Goal: Task Accomplishment & Management: Manage account settings

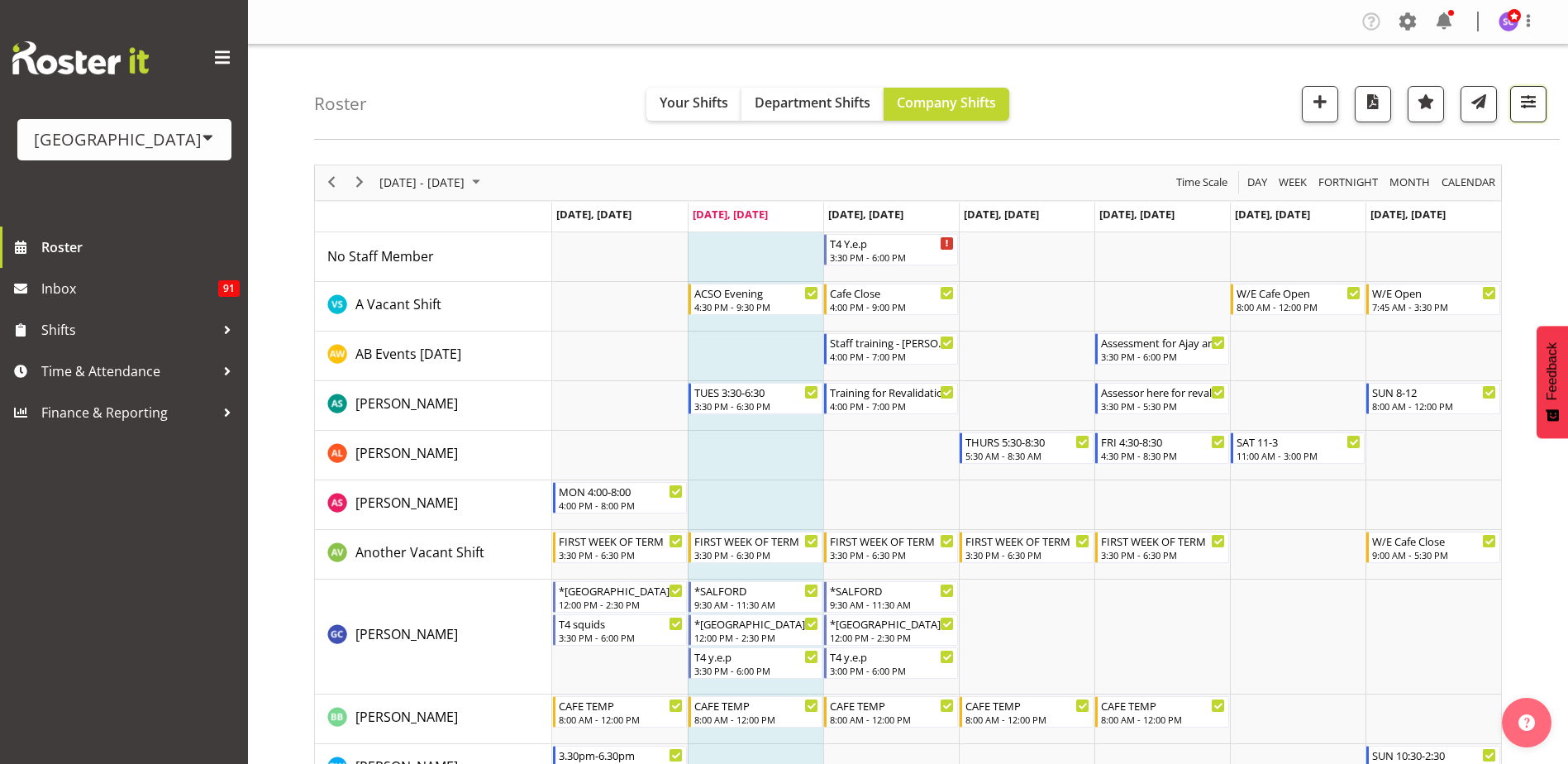
click at [1531, 100] on span "button" at bounding box center [1528, 101] width 21 height 21
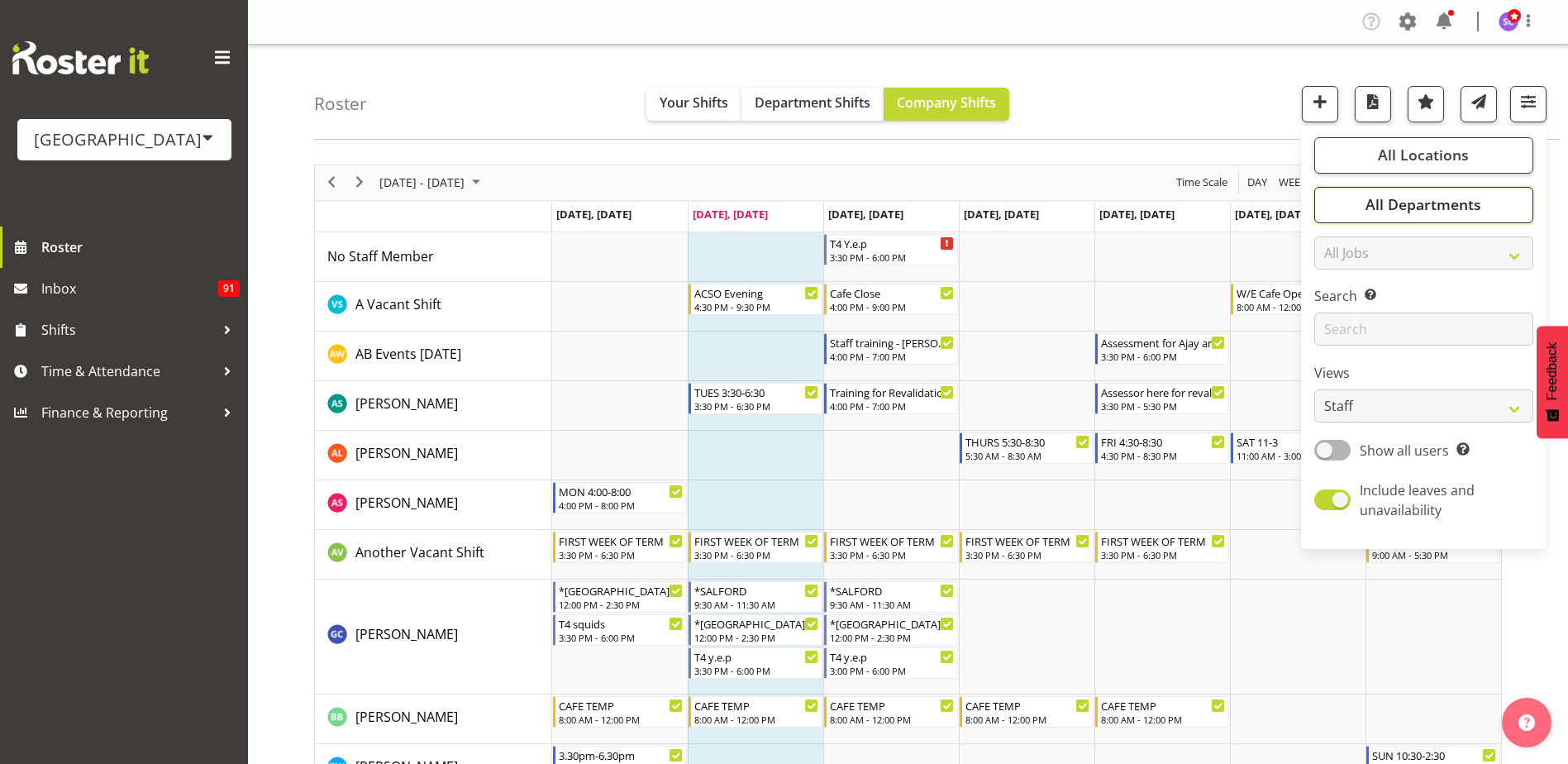
click at [1490, 204] on button "All Departments" at bounding box center [1423, 205] width 219 height 36
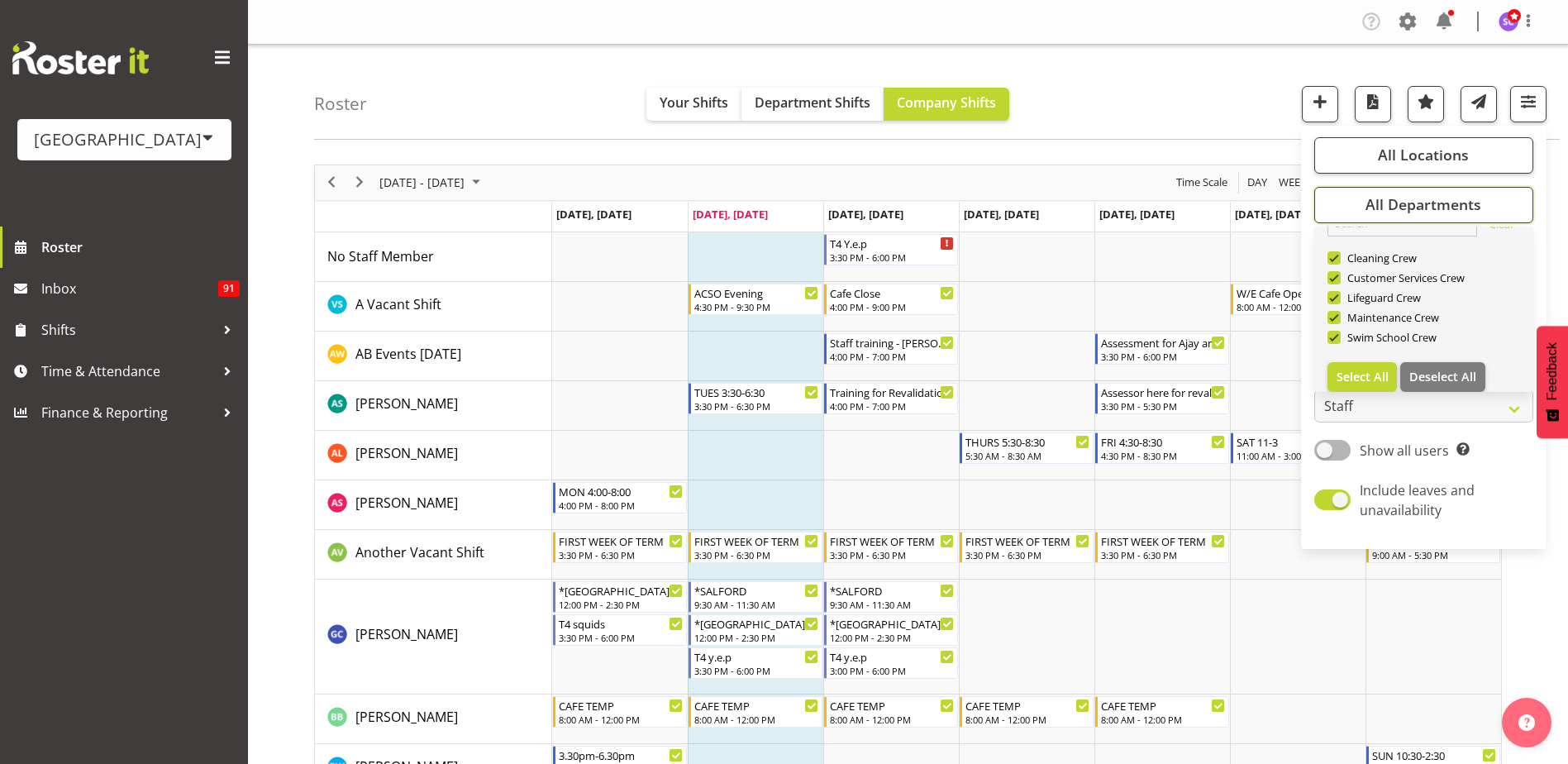
scroll to position [39, 0]
click at [1467, 369] on span "Deselect All" at bounding box center [1443, 365] width 67 height 15
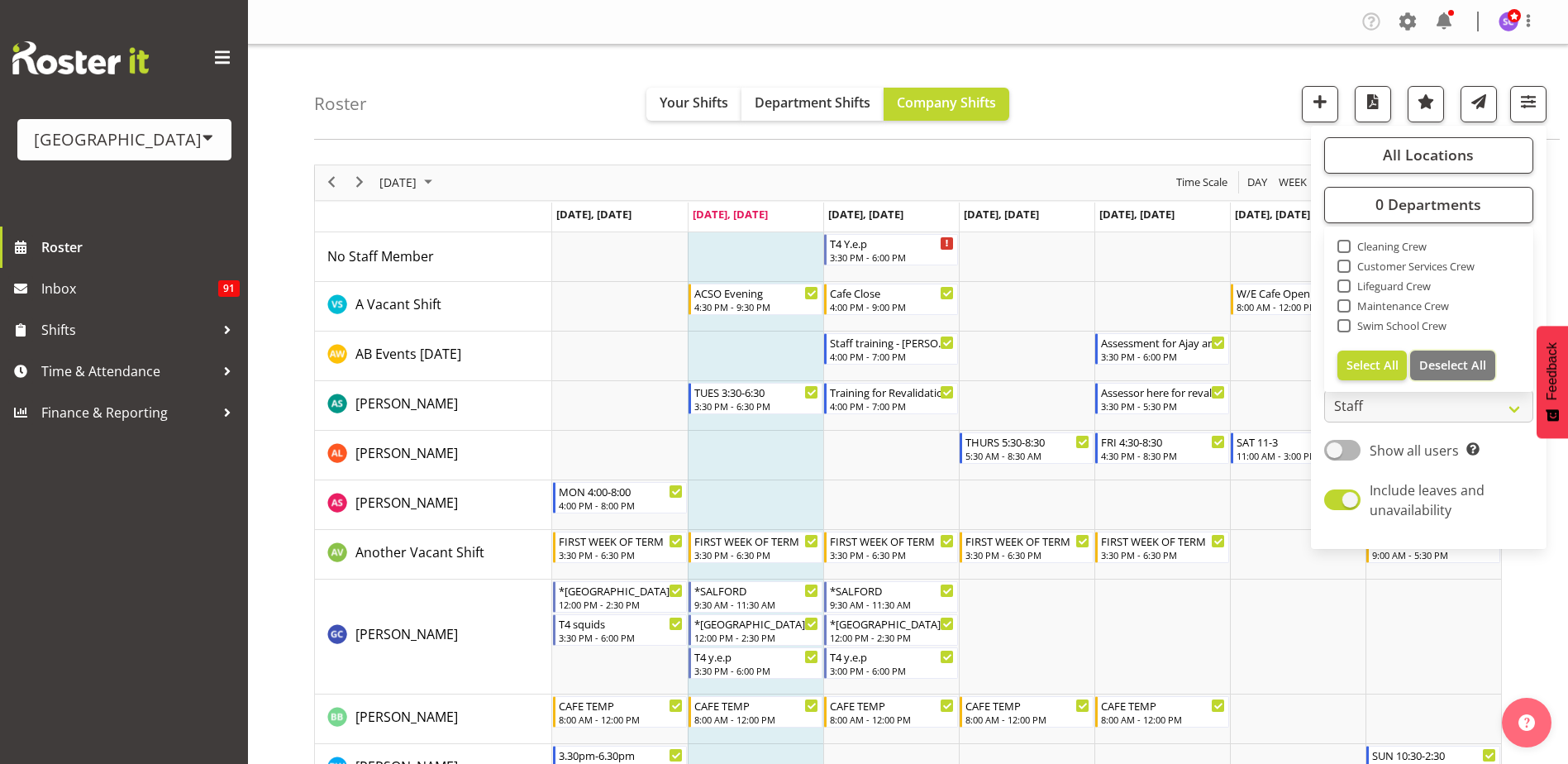
checkbox input "false"
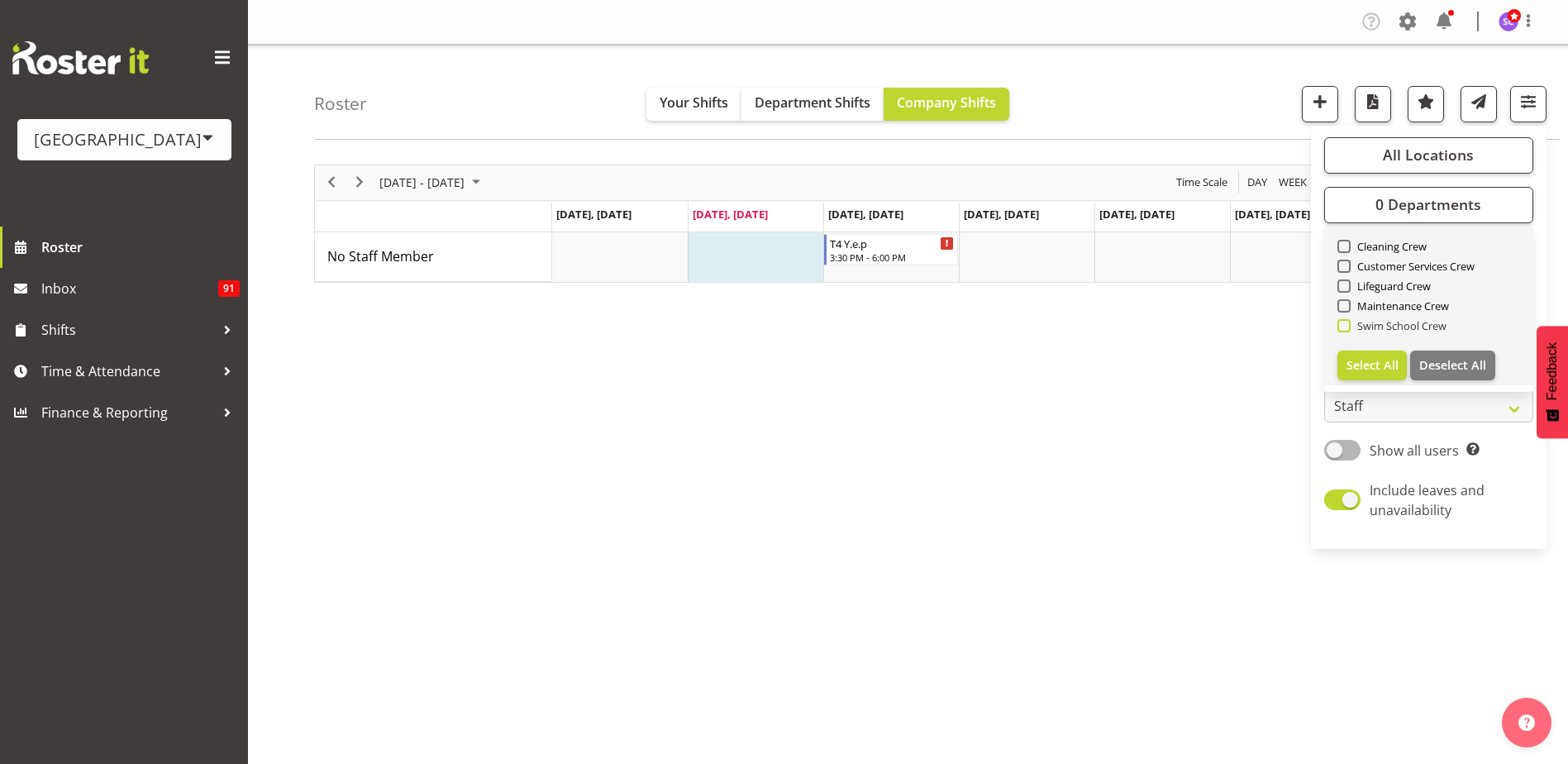
click at [1346, 326] on span at bounding box center [1344, 326] width 13 height 13
click at [1346, 326] on input "Swim School Crew" at bounding box center [1342, 325] width 11 height 11
checkbox input "true"
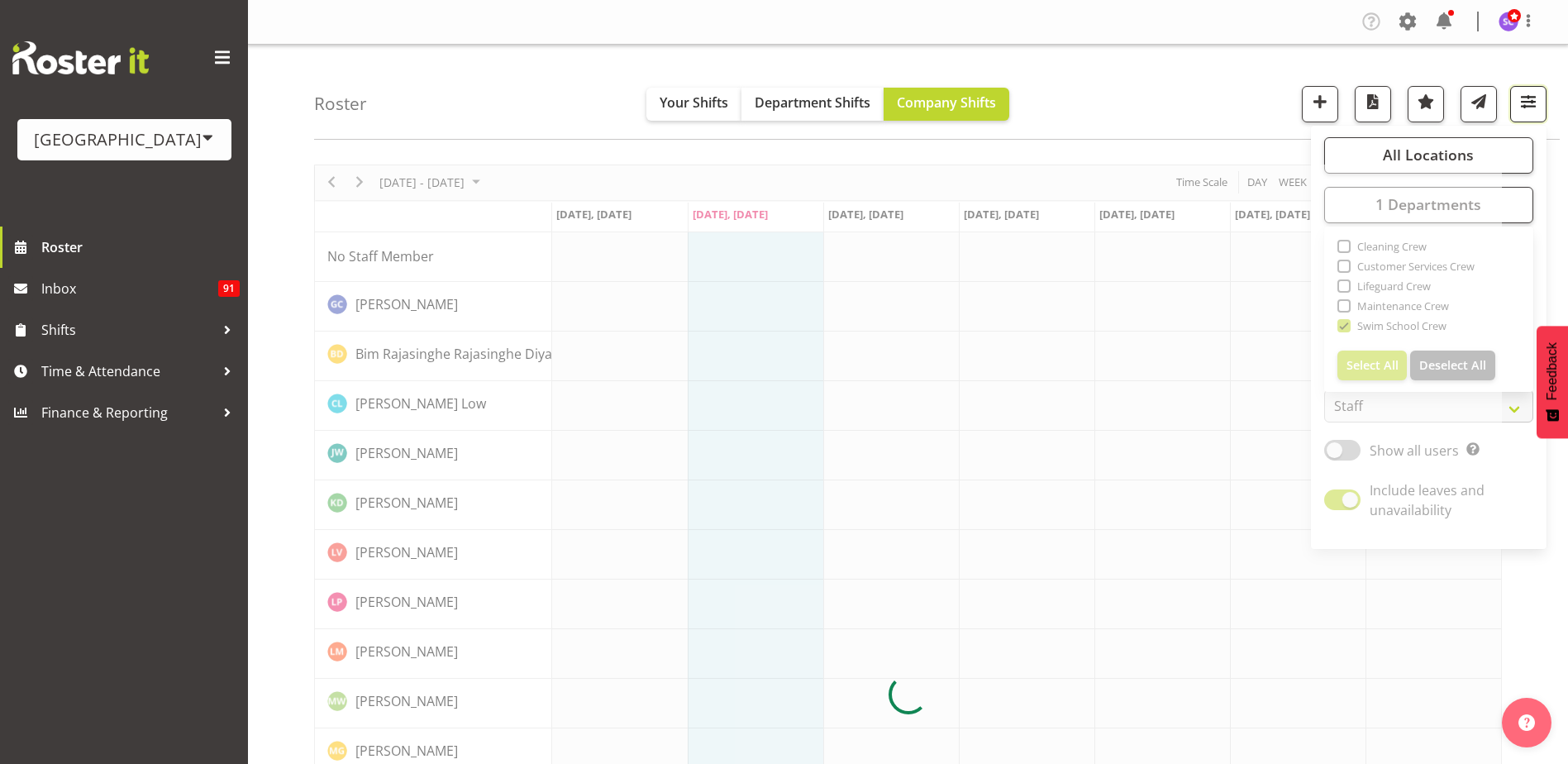
click at [1522, 118] on button "button" at bounding box center [1529, 104] width 36 height 36
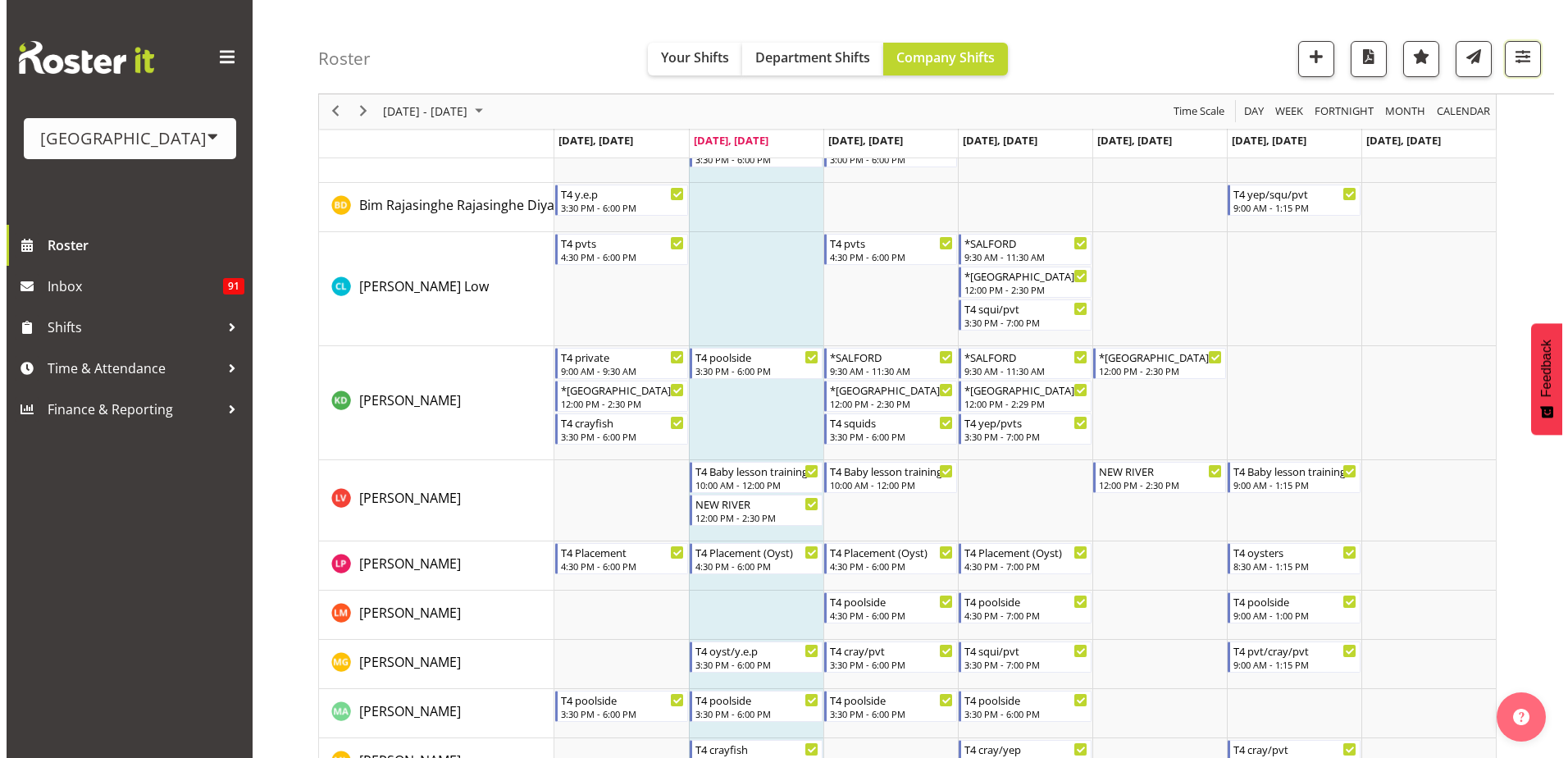
scroll to position [246, 0]
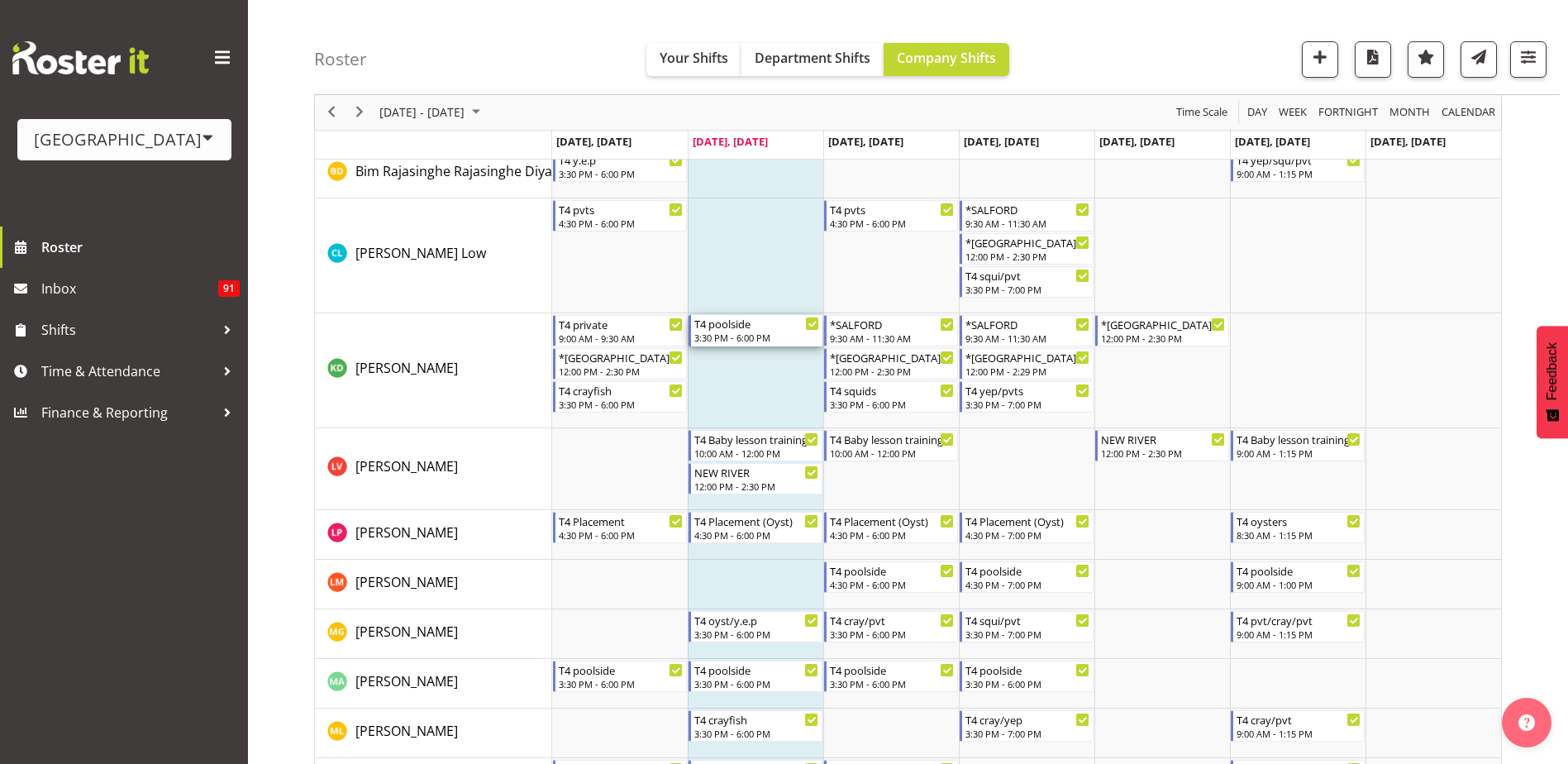
click at [764, 341] on div "3:30 PM - 6:00 PM" at bounding box center [756, 337] width 124 height 13
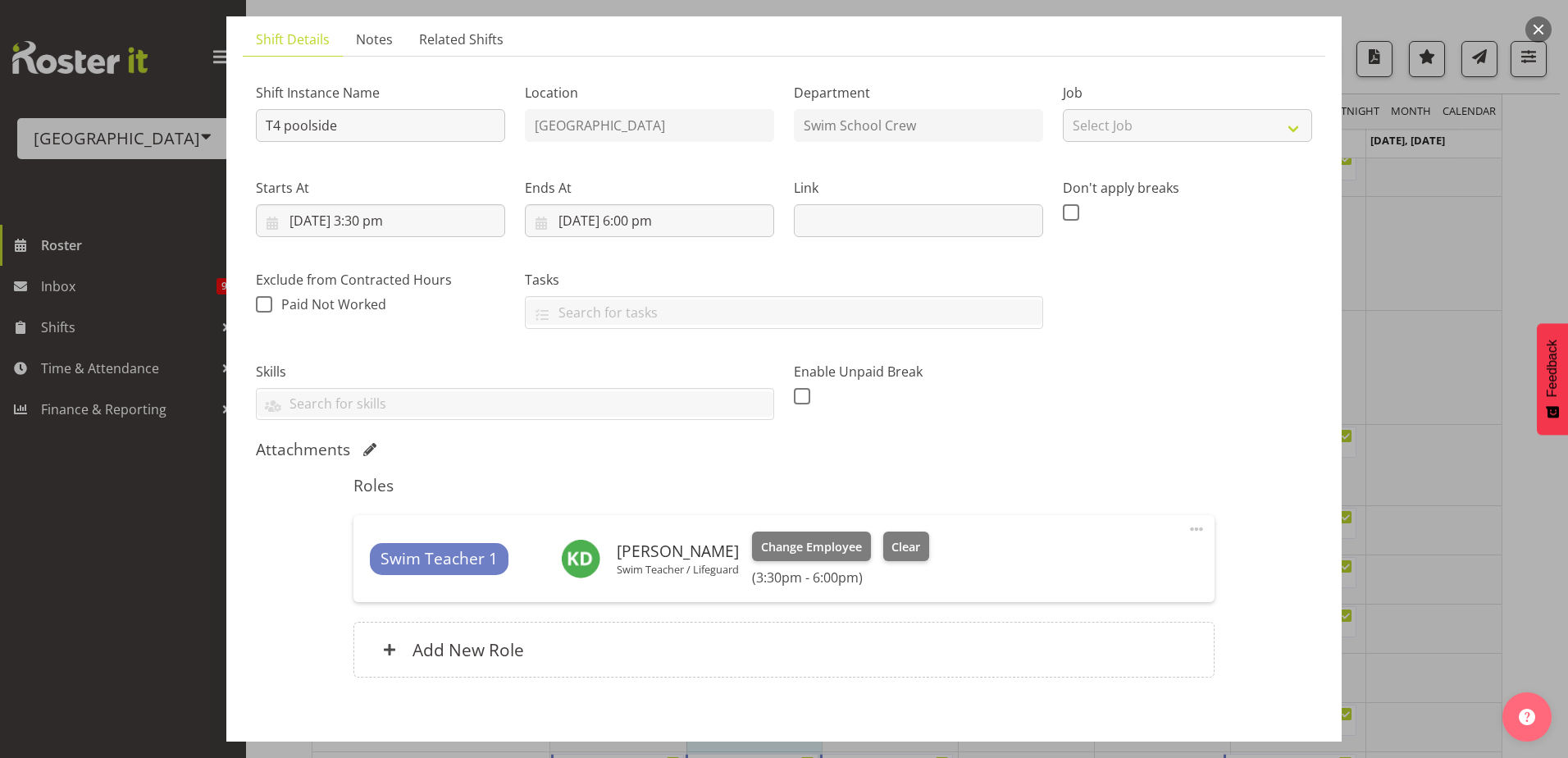
scroll to position [27, 0]
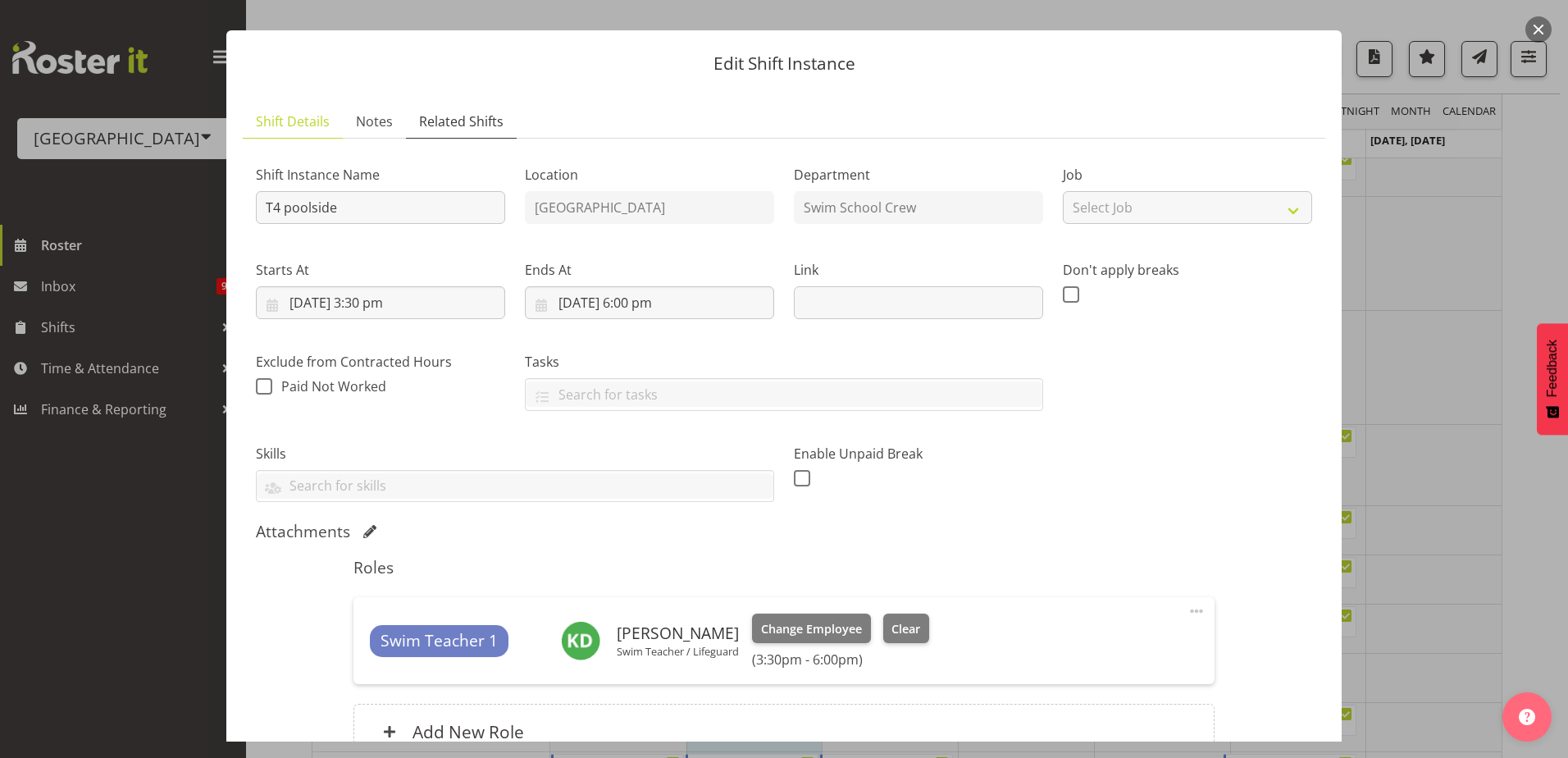
click at [440, 120] on span "Related Shifts" at bounding box center [461, 121] width 85 height 20
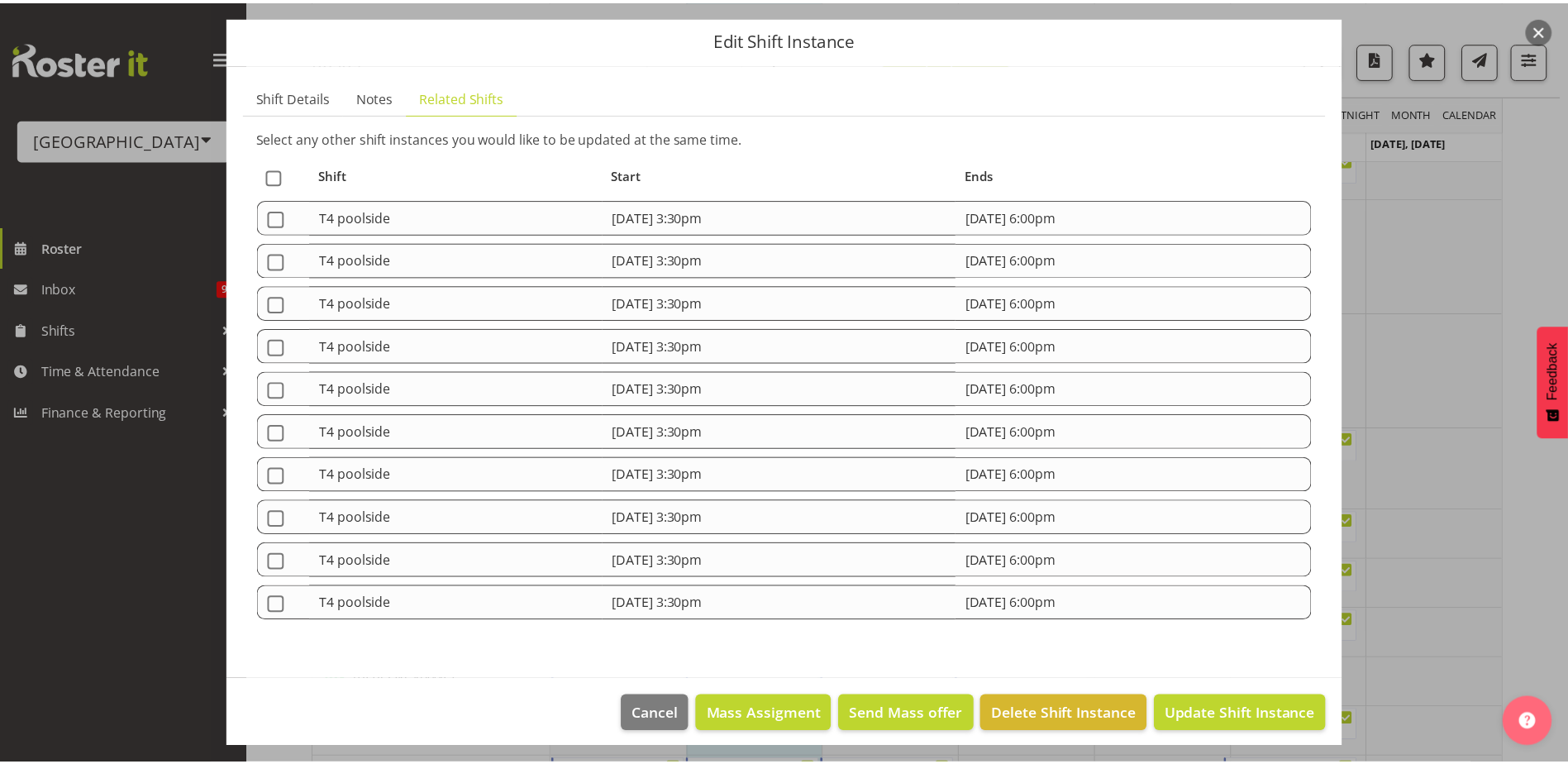
scroll to position [63, 0]
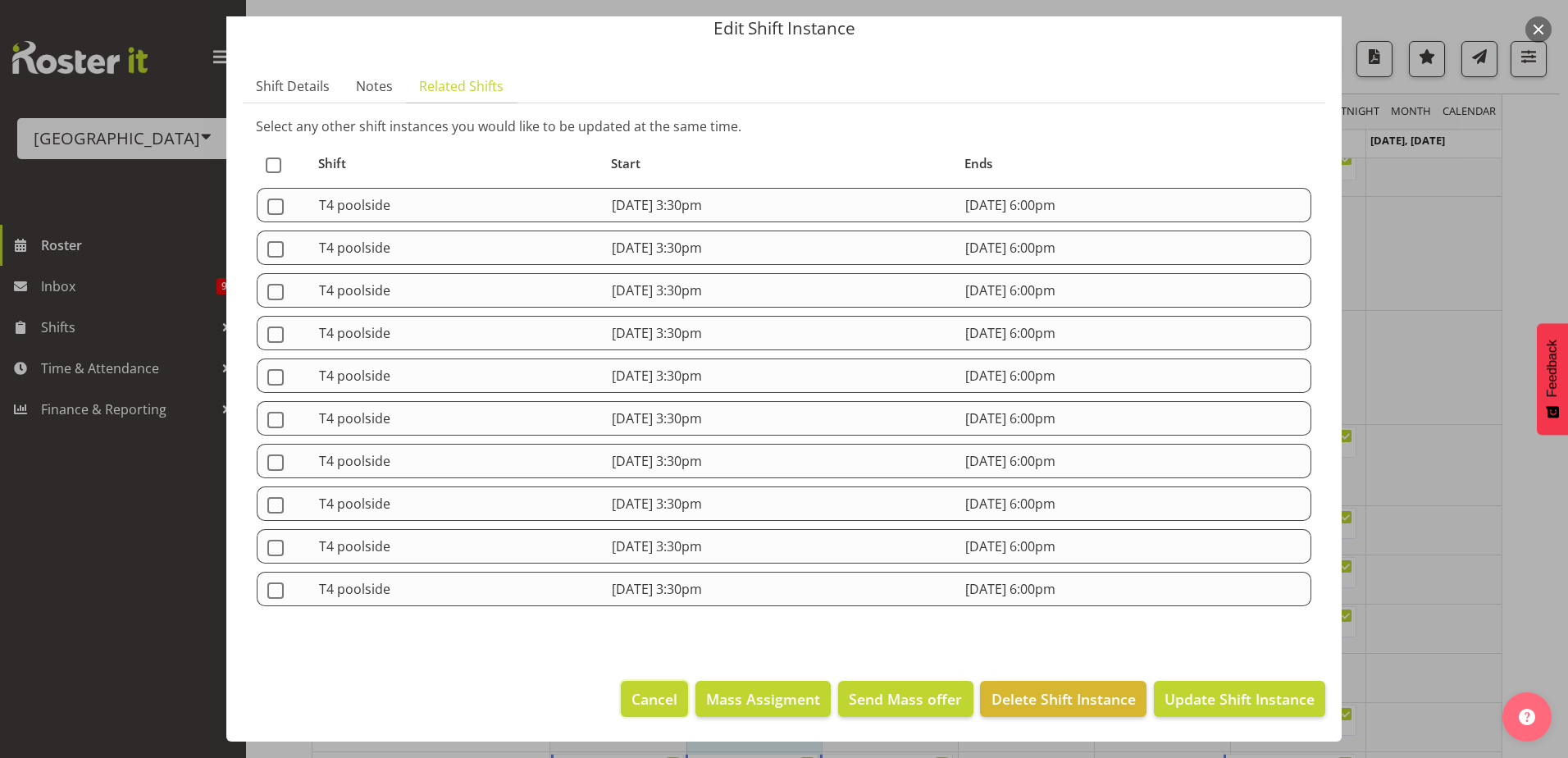
click at [656, 709] on span "Cancel" at bounding box center [654, 698] width 46 height 21
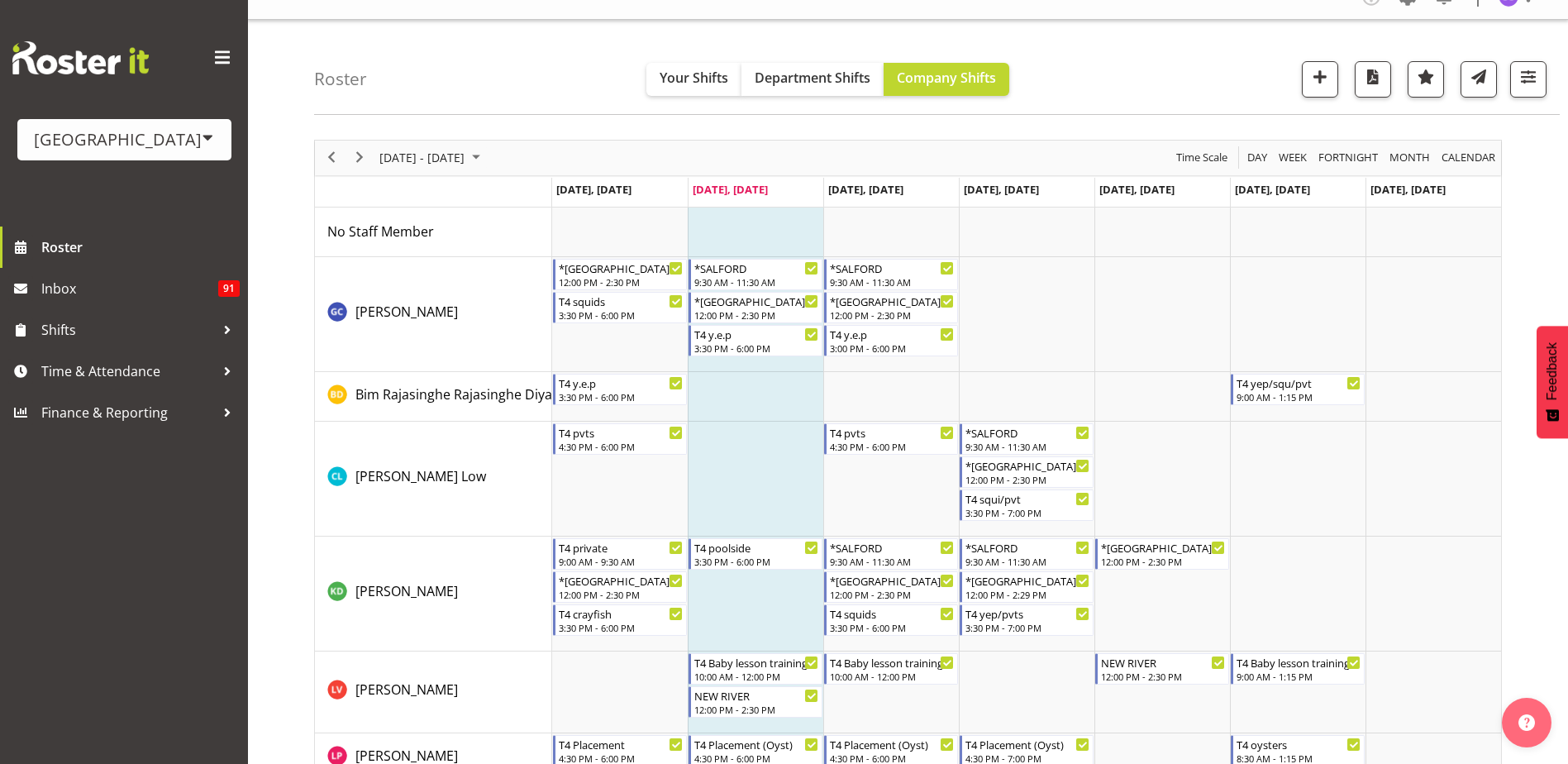
scroll to position [0, 0]
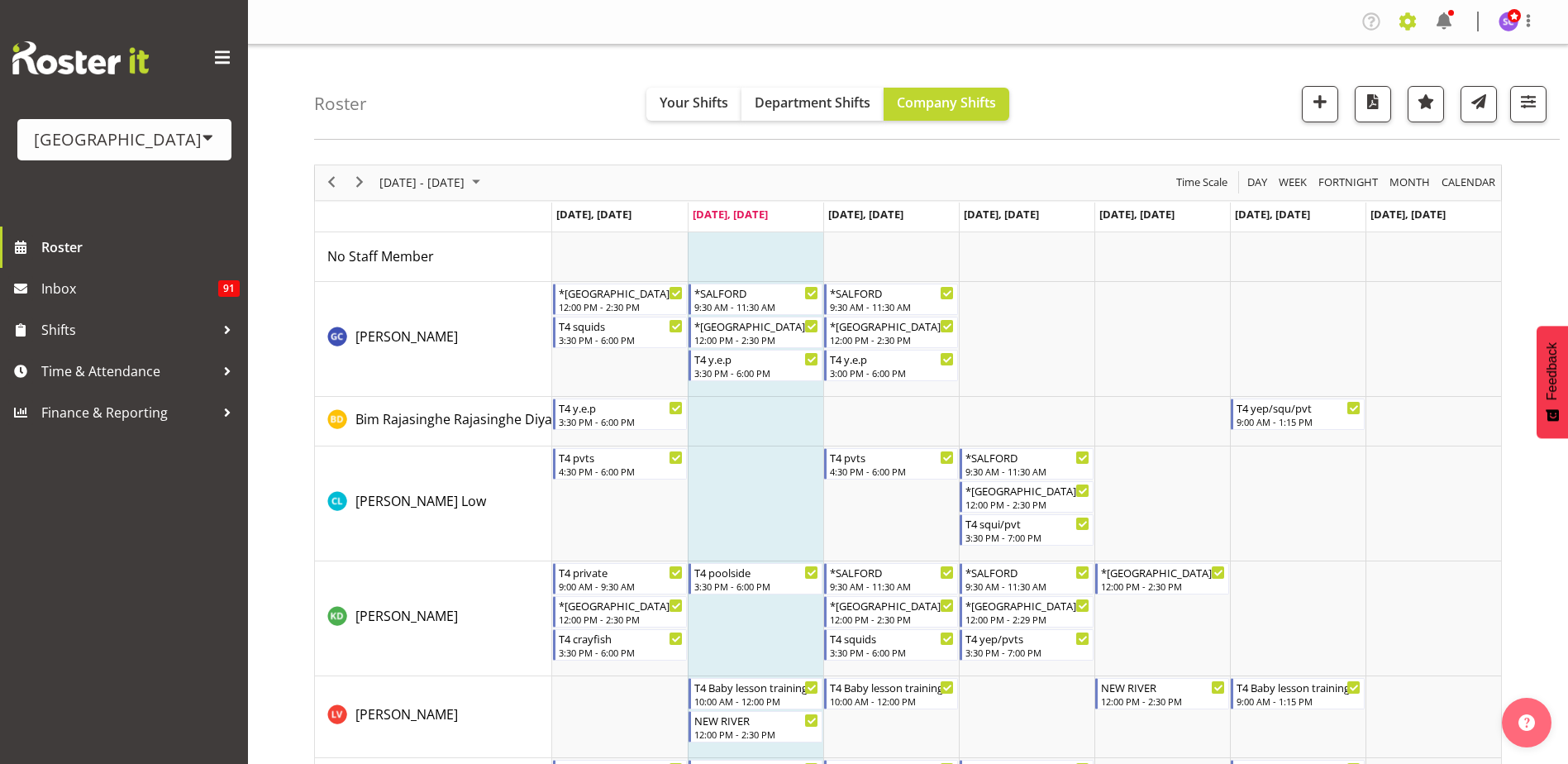
click at [1413, 31] on span at bounding box center [1408, 22] width 27 height 27
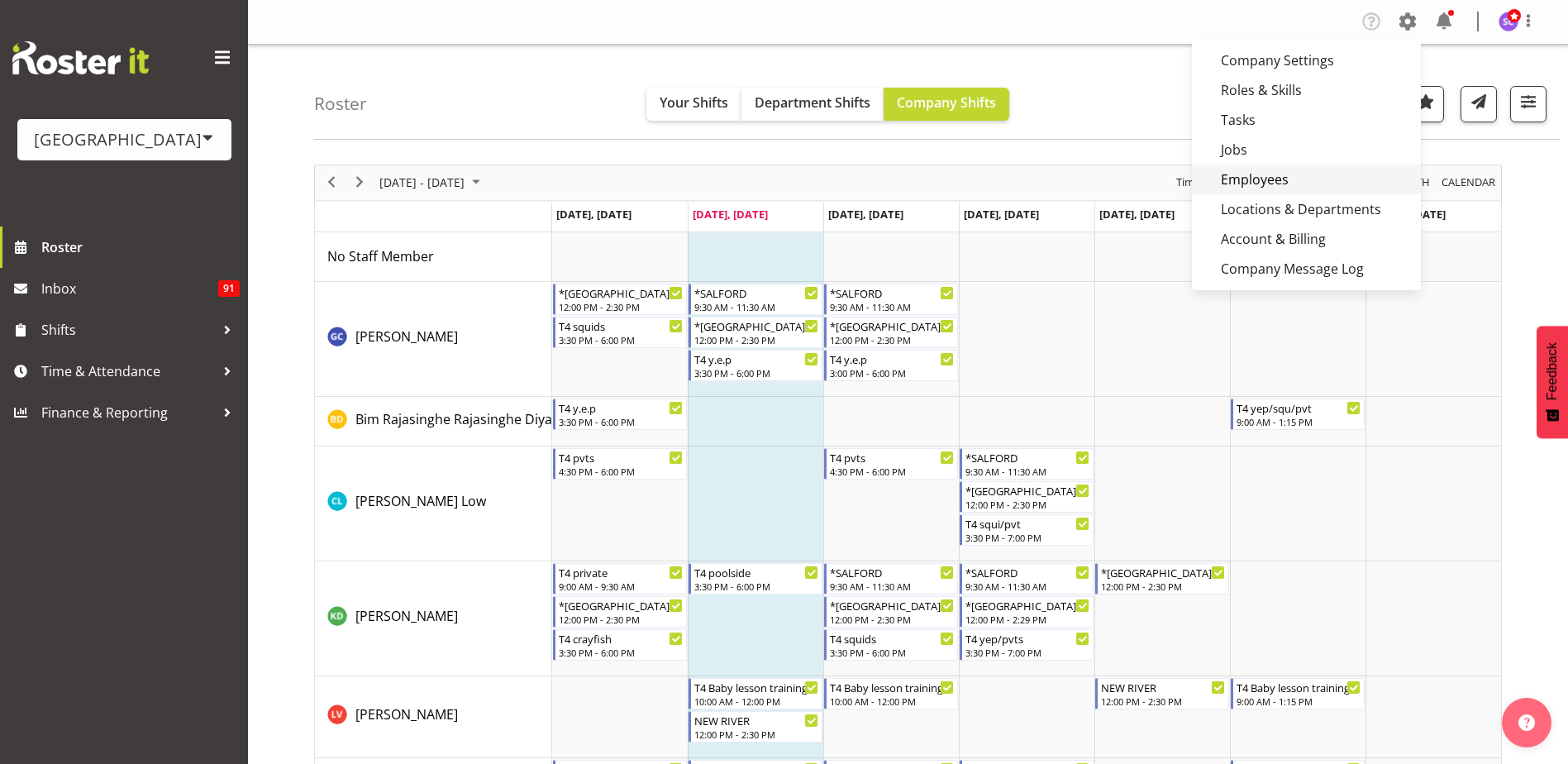
click at [1295, 192] on link "Employees" at bounding box center [1306, 179] width 229 height 30
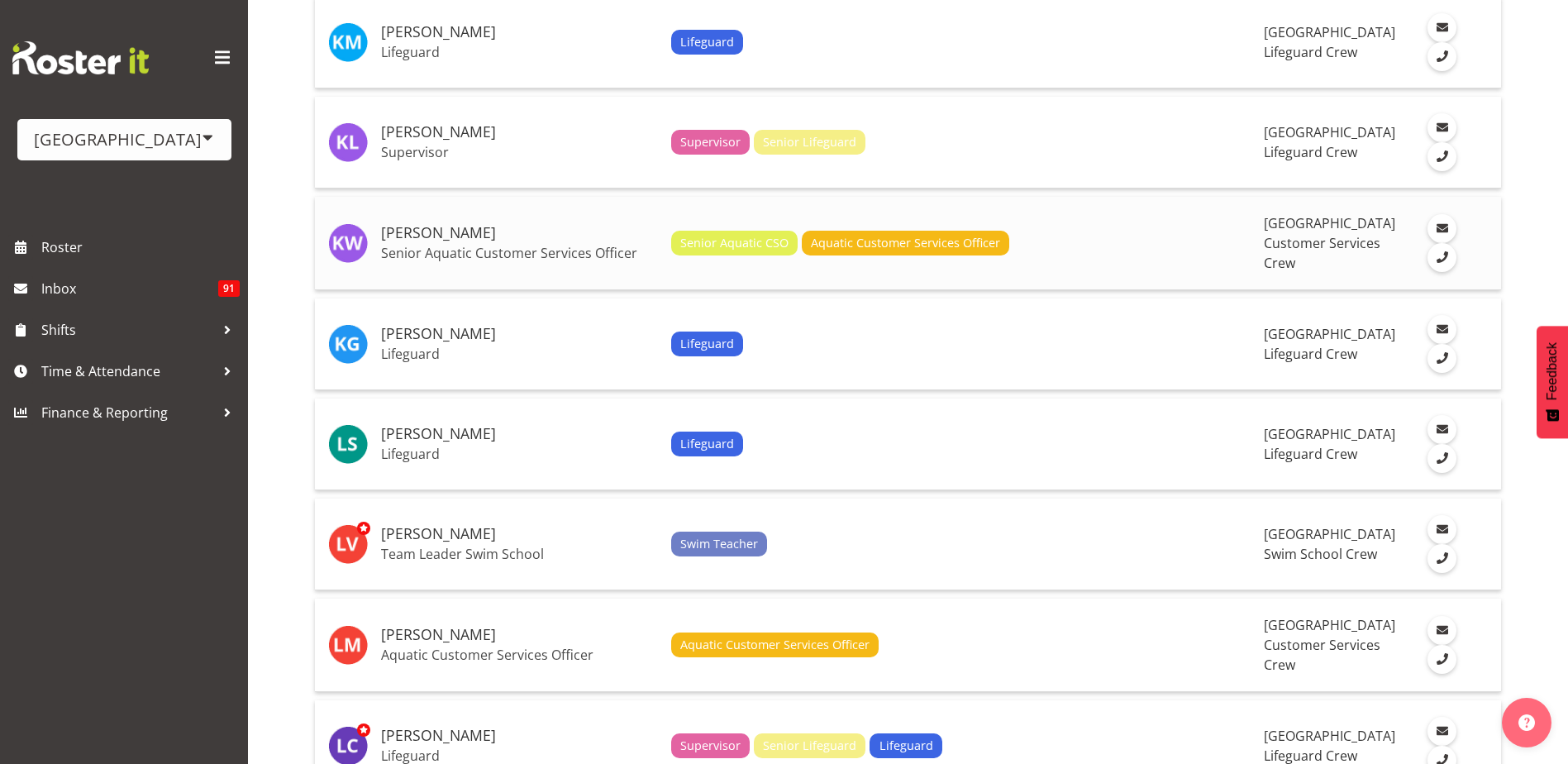
scroll to position [4299, 0]
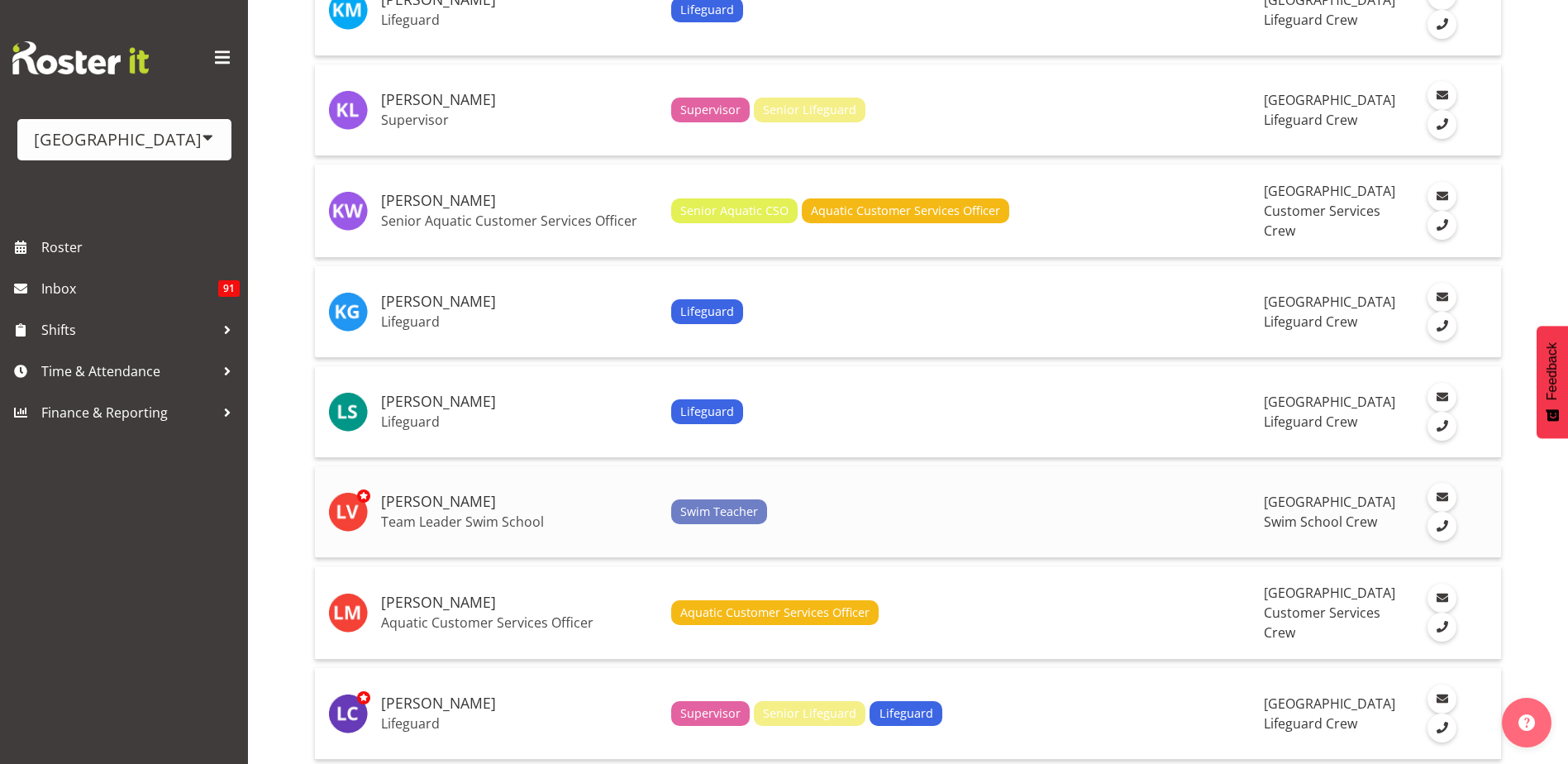
click at [965, 496] on td "Swim Teacher" at bounding box center [961, 512] width 594 height 92
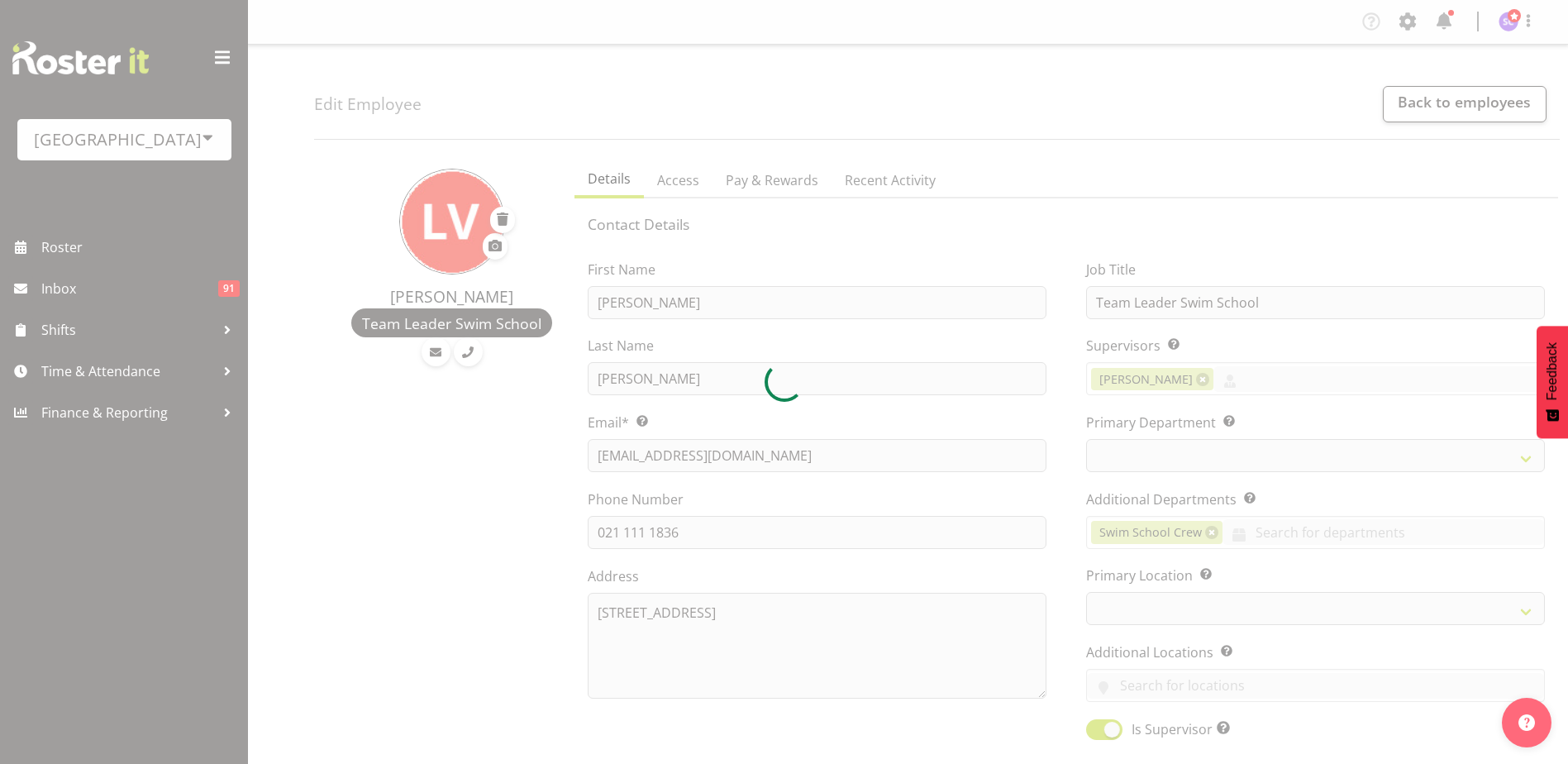
select select "TimelineWeek"
select select
select select "113"
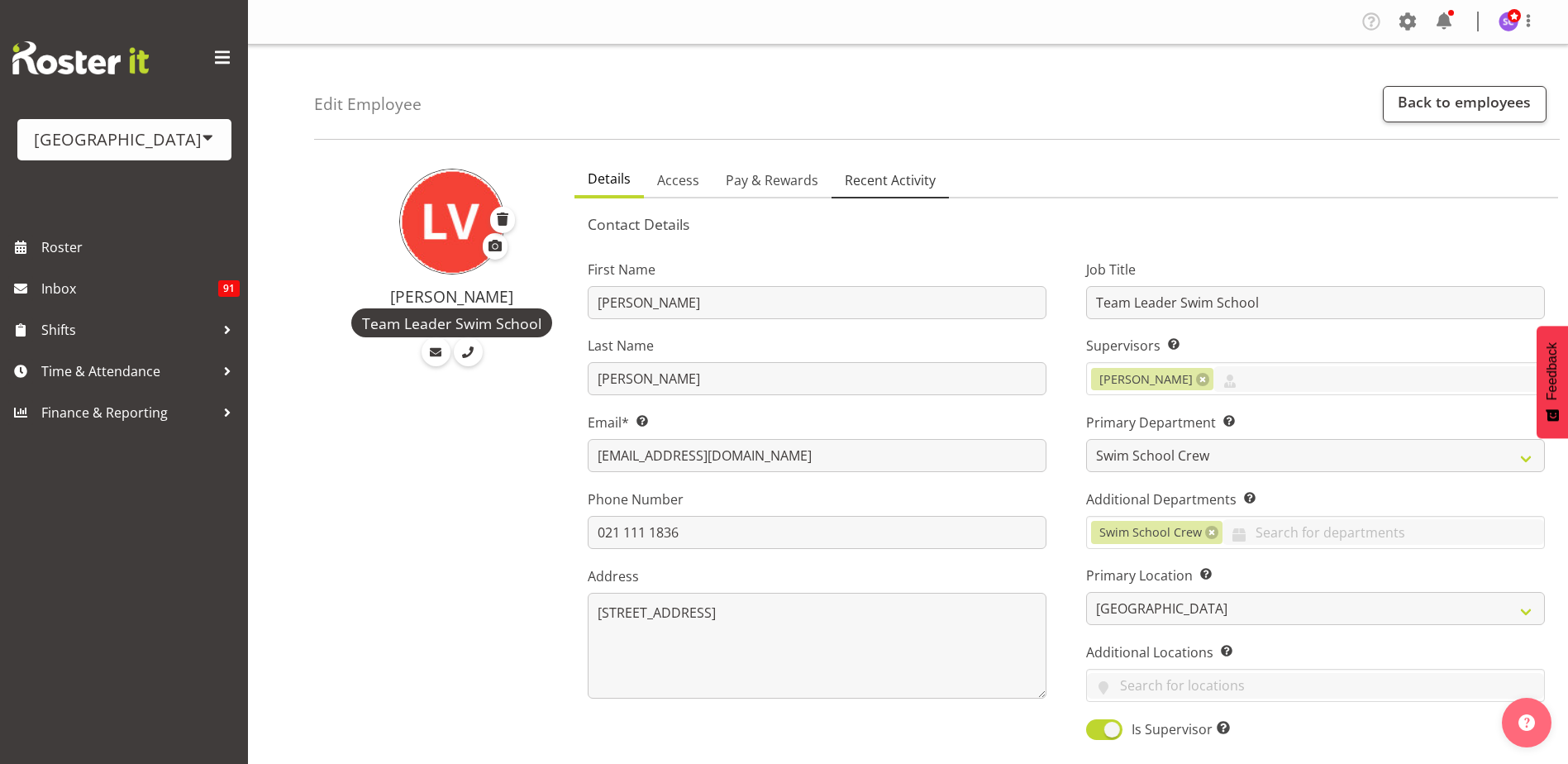
click at [888, 184] on span "Recent Activity" at bounding box center [889, 180] width 91 height 20
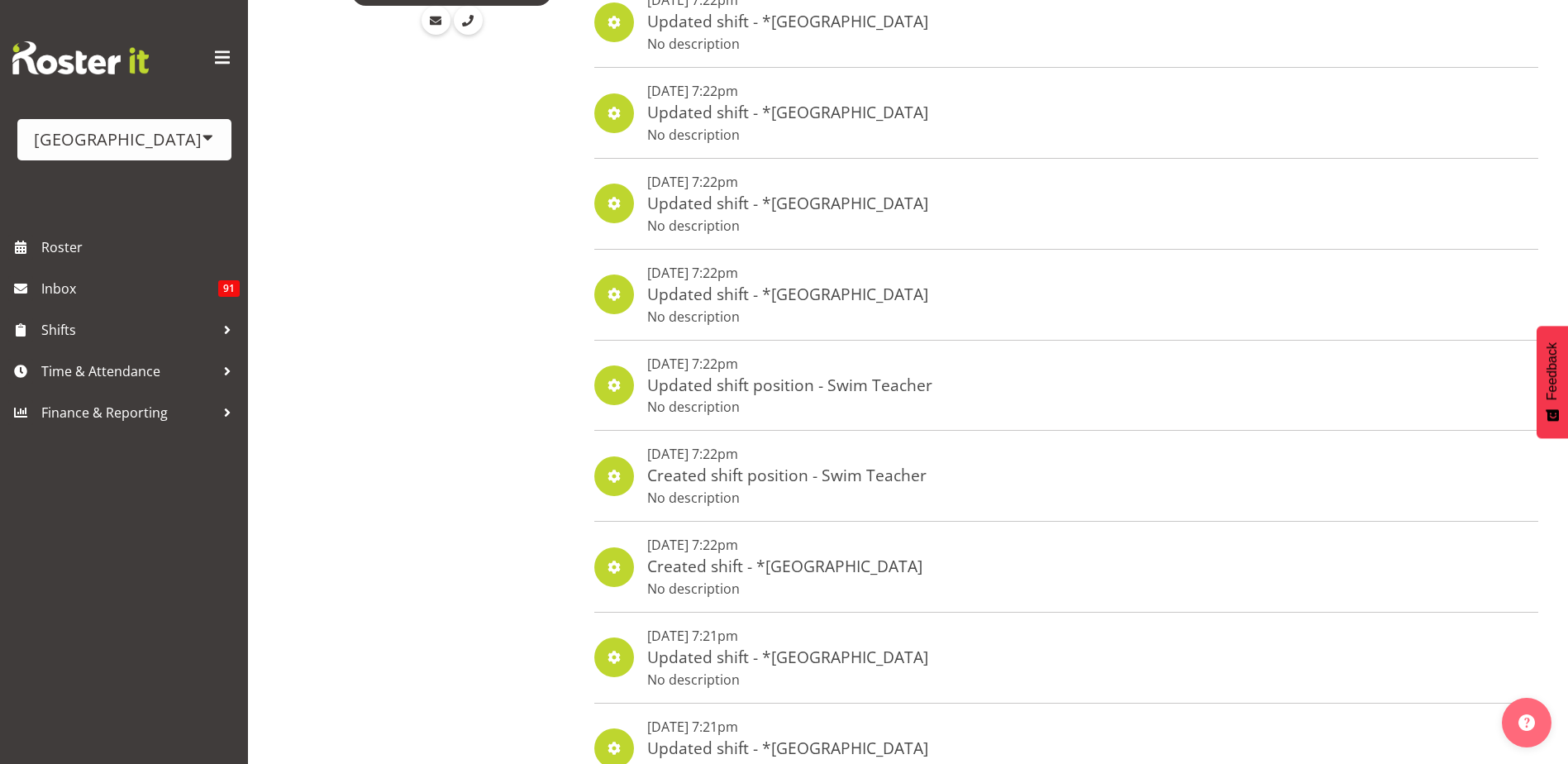
scroll to position [330, 0]
click at [777, 393] on p "Updated shift position - Swim Teacher" at bounding box center [790, 386] width 285 height 24
click at [621, 387] on span at bounding box center [614, 386] width 20 height 20
click at [605, 388] on span at bounding box center [614, 386] width 20 height 20
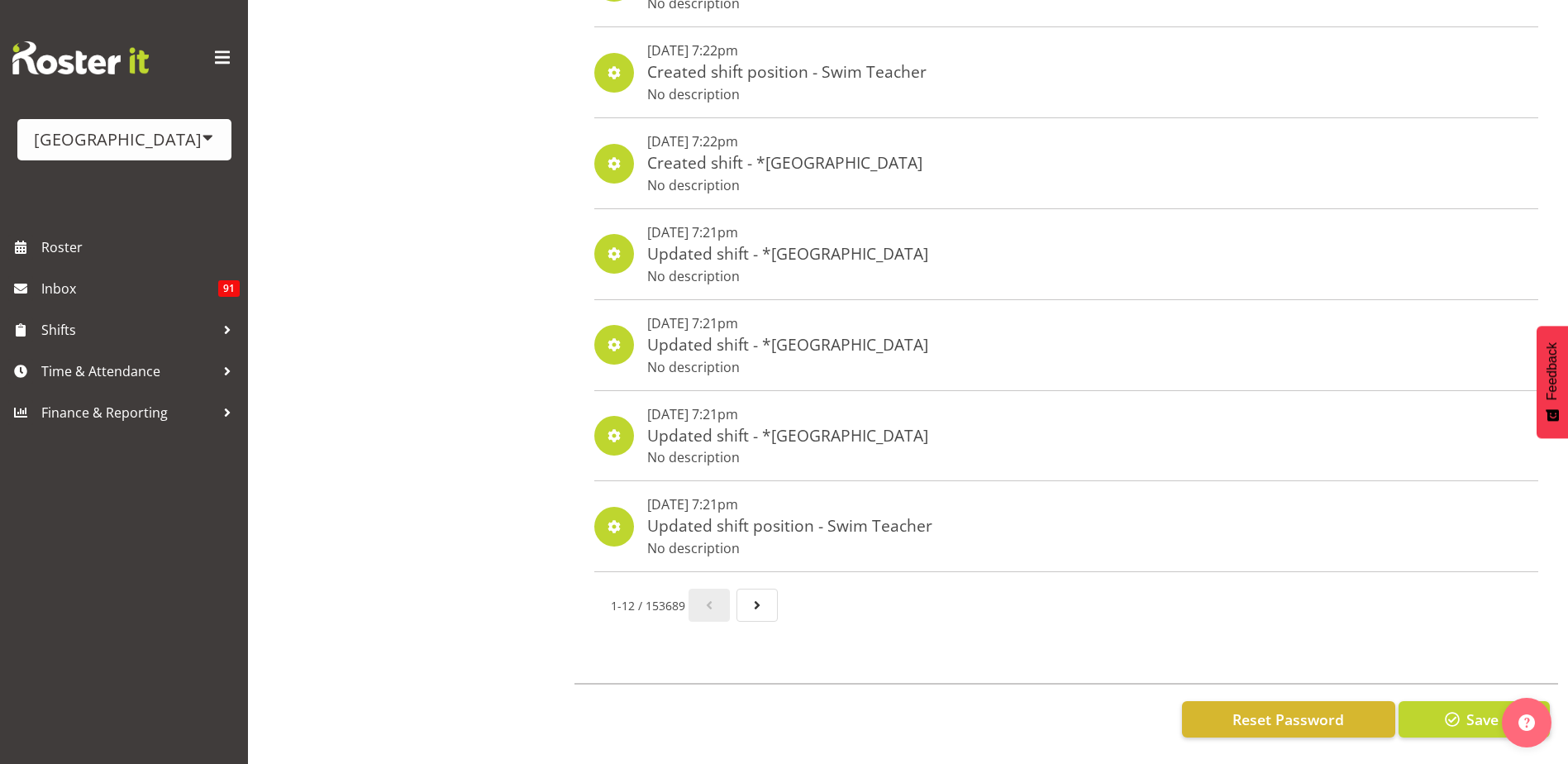
scroll to position [744, 0]
click at [750, 602] on span "Next page" at bounding box center [757, 605] width 20 height 20
click at [773, 596] on link "Page 3." at bounding box center [763, 605] width 41 height 34
click at [762, 596] on span "Page 4." at bounding box center [763, 605] width 20 height 20
click at [762, 596] on span "Page 5." at bounding box center [763, 605] width 20 height 20
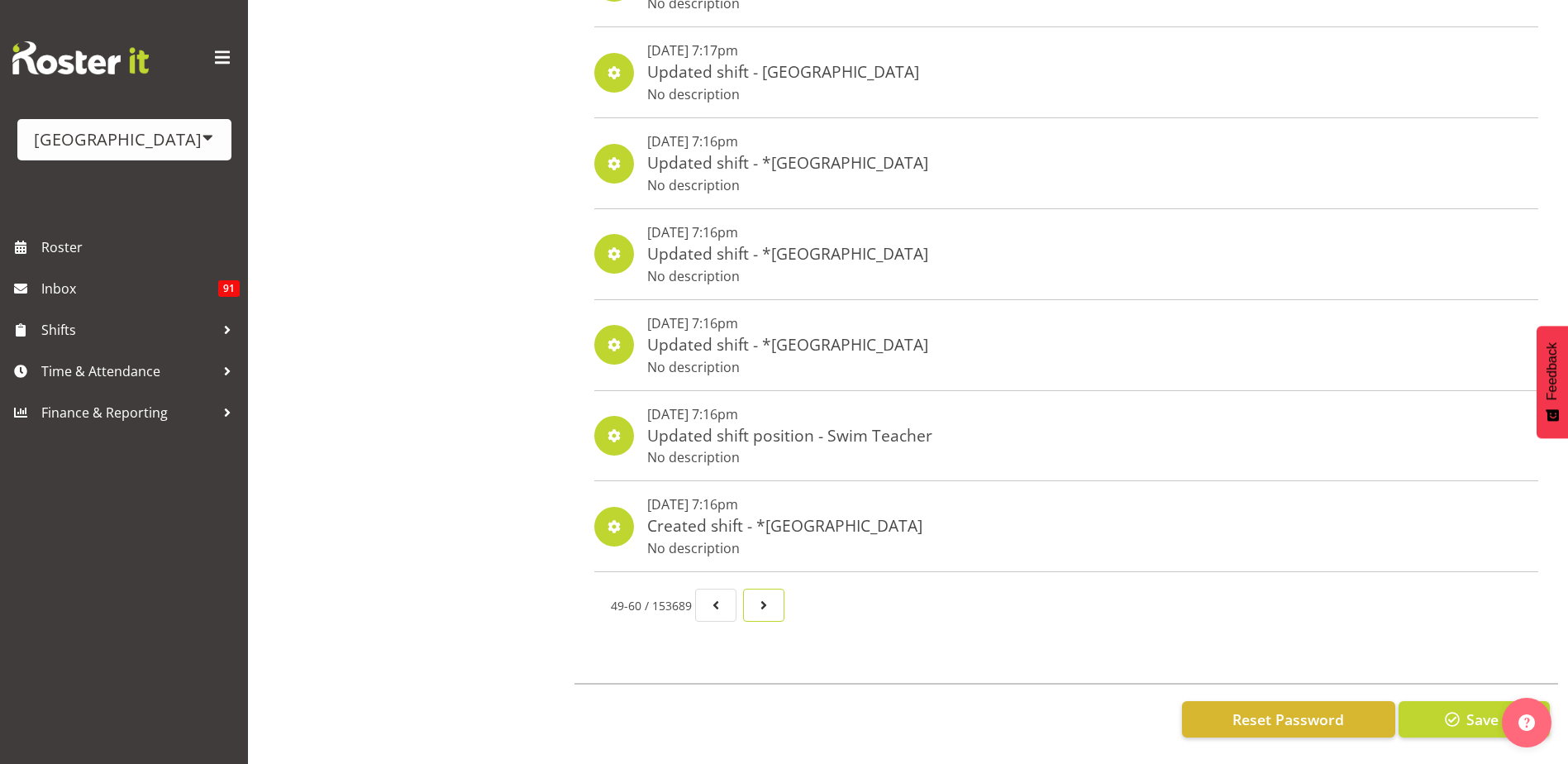
click at [762, 596] on span "Page 6." at bounding box center [763, 605] width 20 height 20
click at [762, 596] on span "Page 7." at bounding box center [763, 605] width 20 height 20
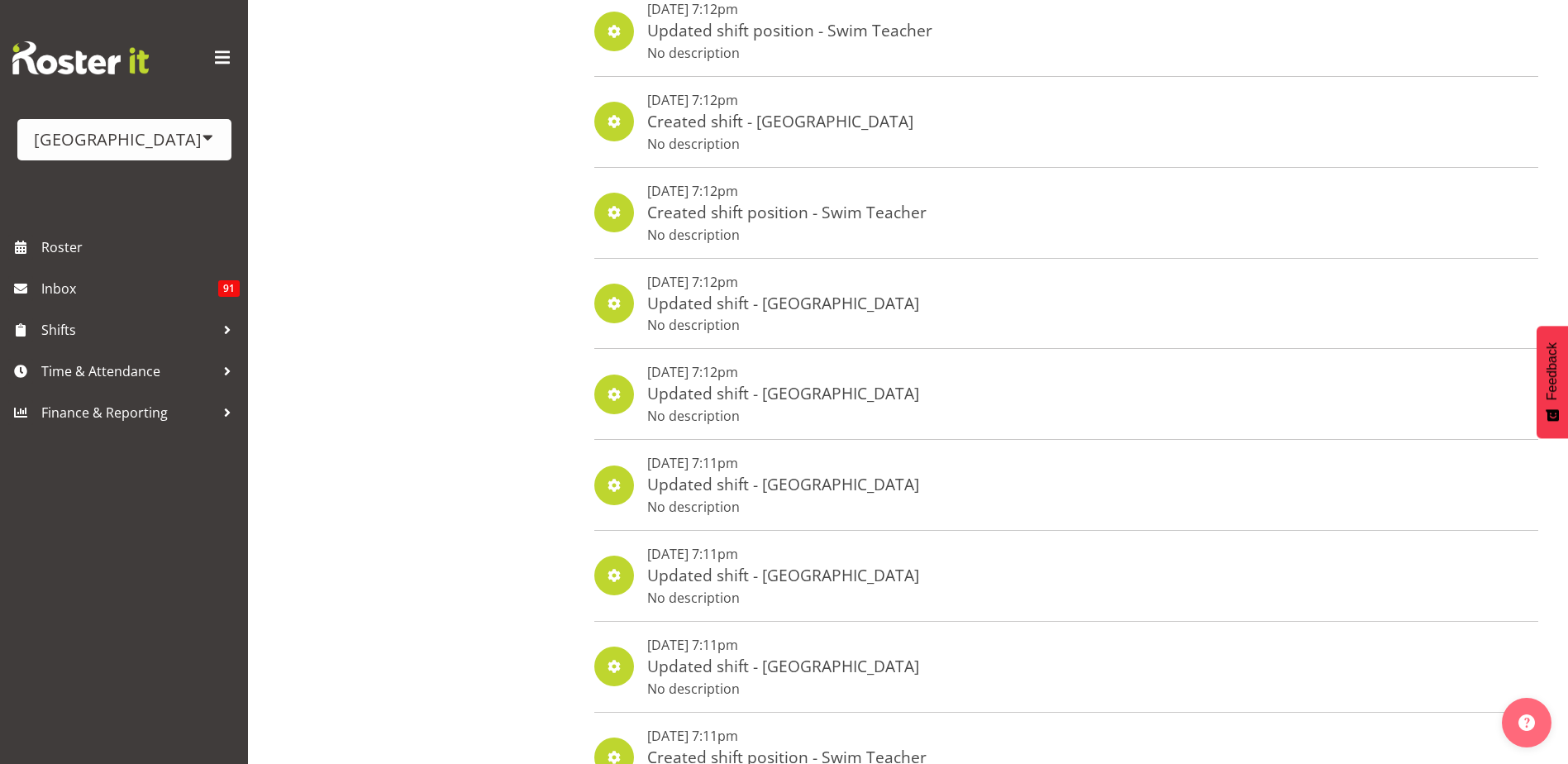
scroll to position [0, 0]
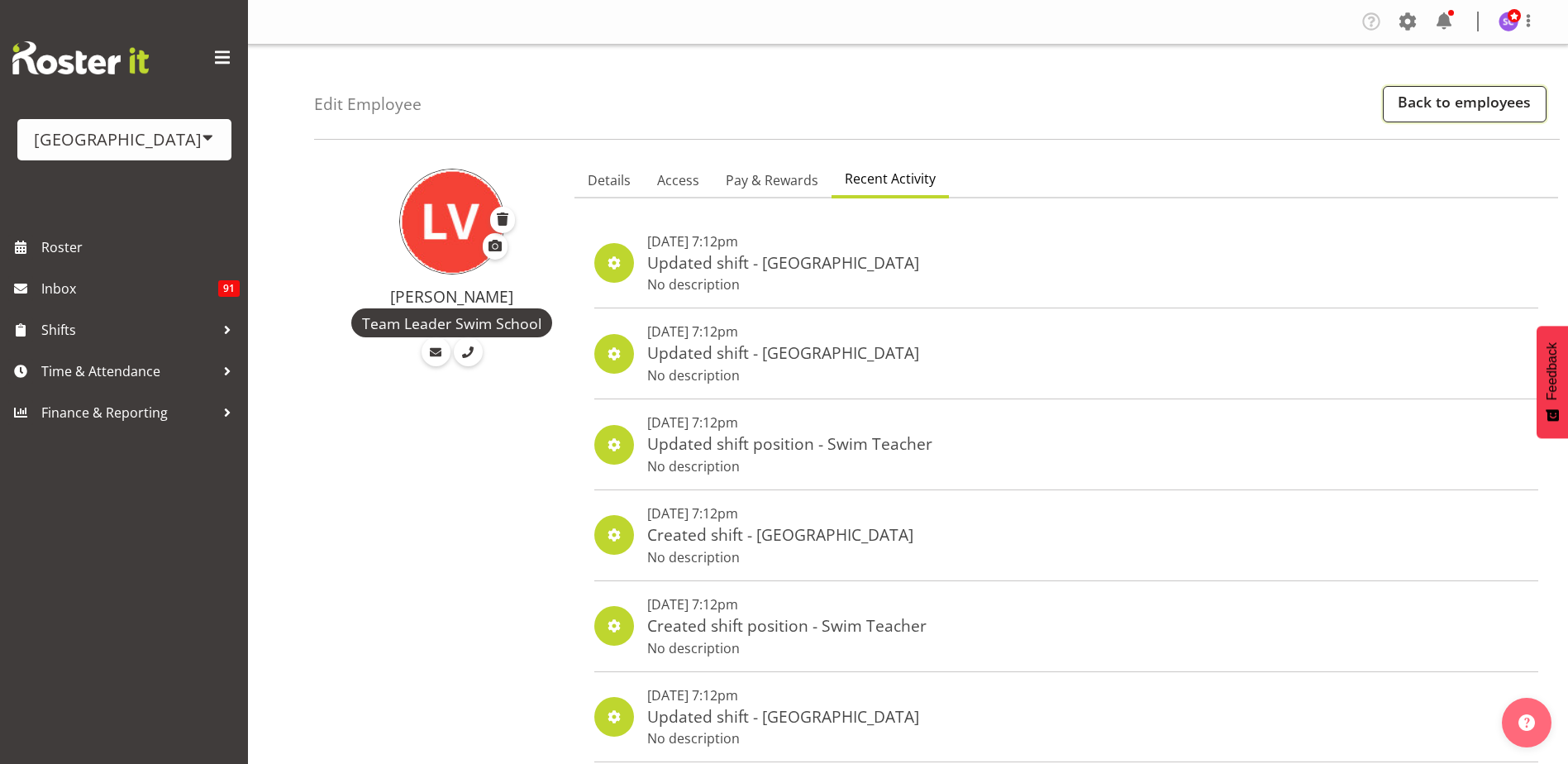
click at [1460, 122] on link "Back to employees" at bounding box center [1465, 104] width 164 height 36
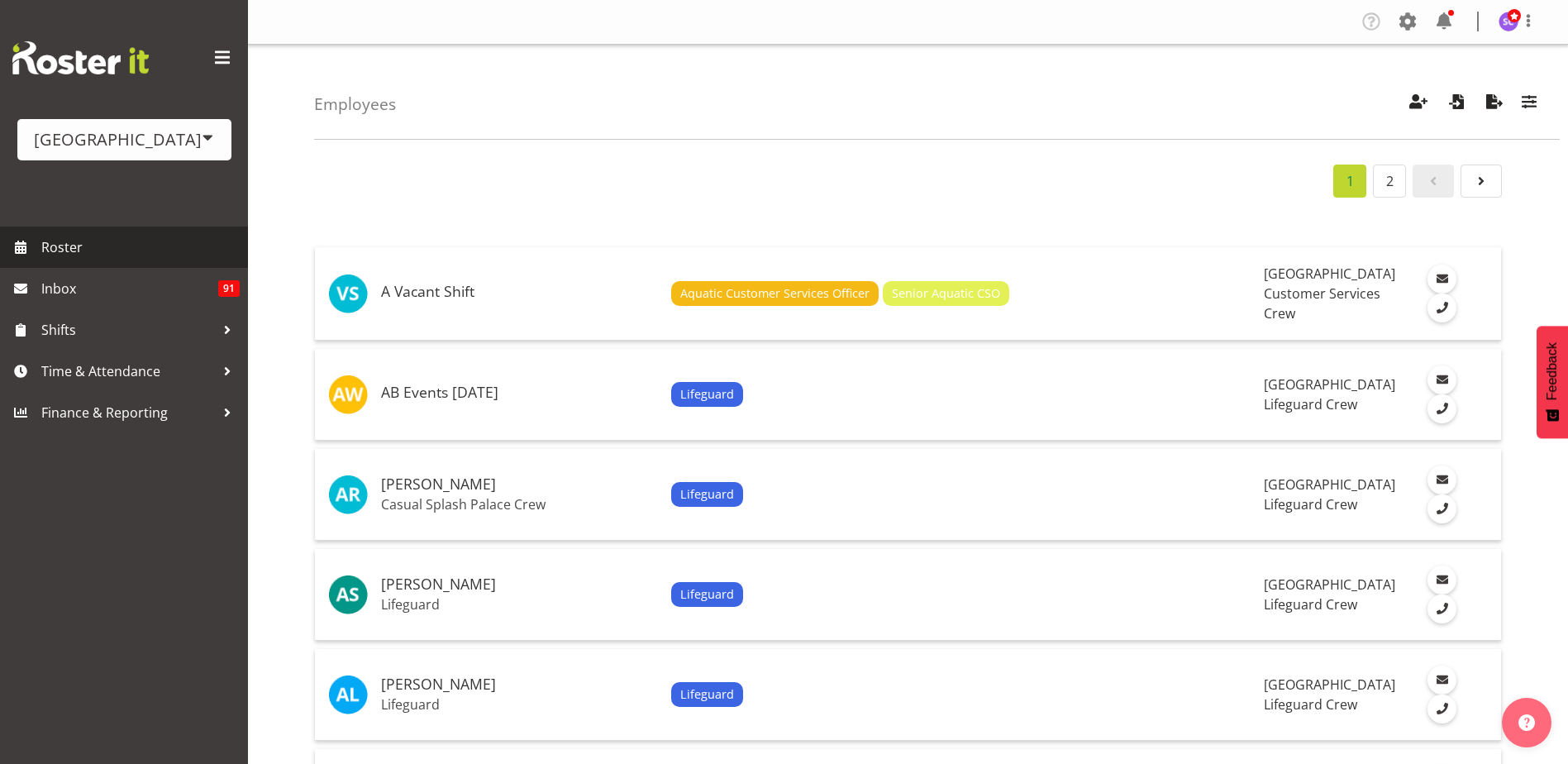
click at [129, 251] on span "Roster" at bounding box center [140, 247] width 198 height 25
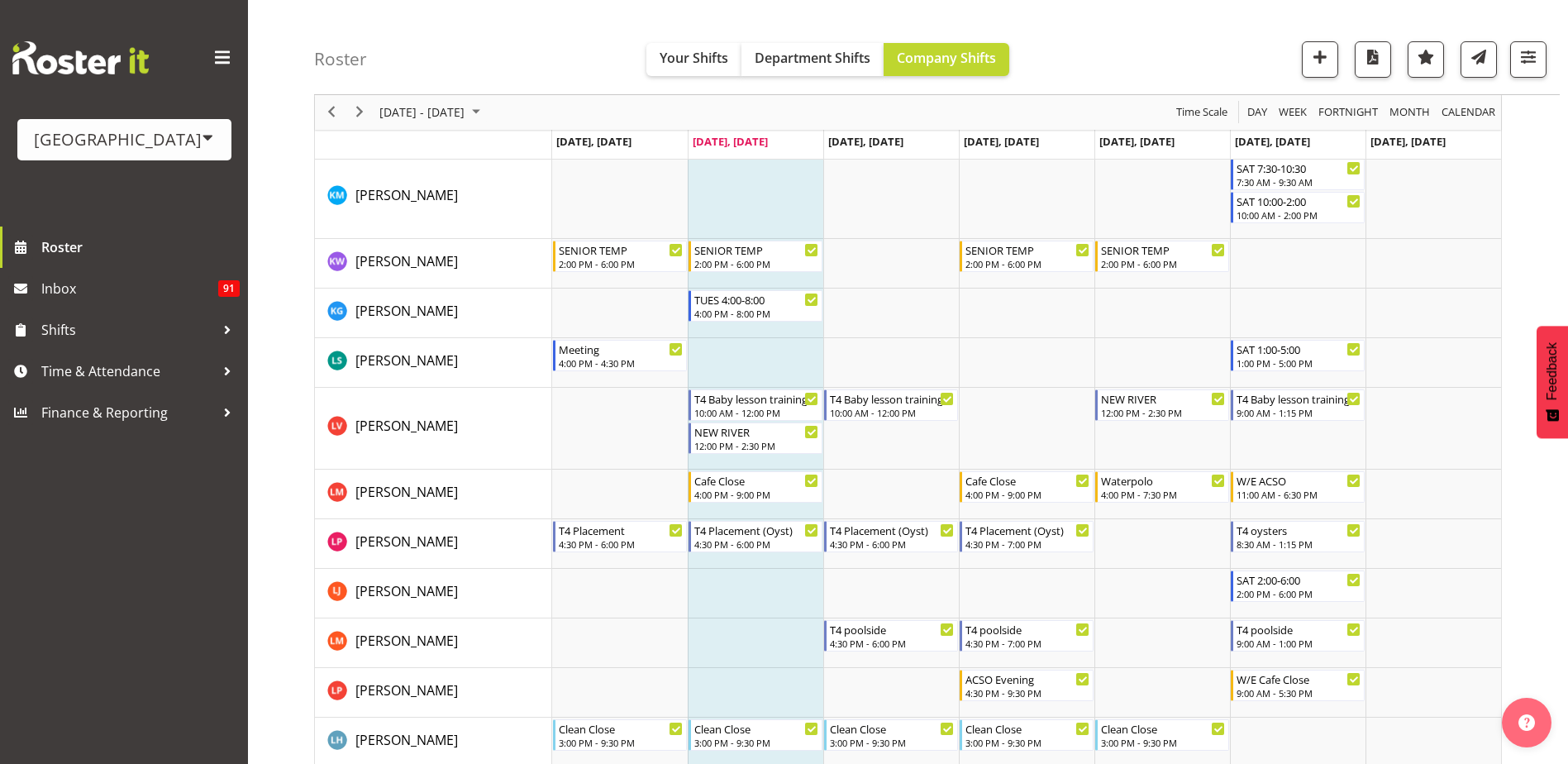
scroll to position [2067, 0]
